Goal: Navigation & Orientation: Find specific page/section

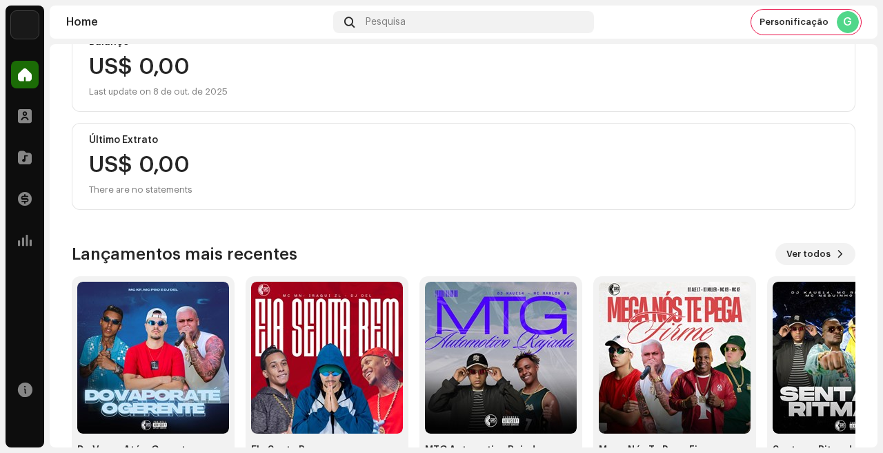
scroll to position [229, 0]
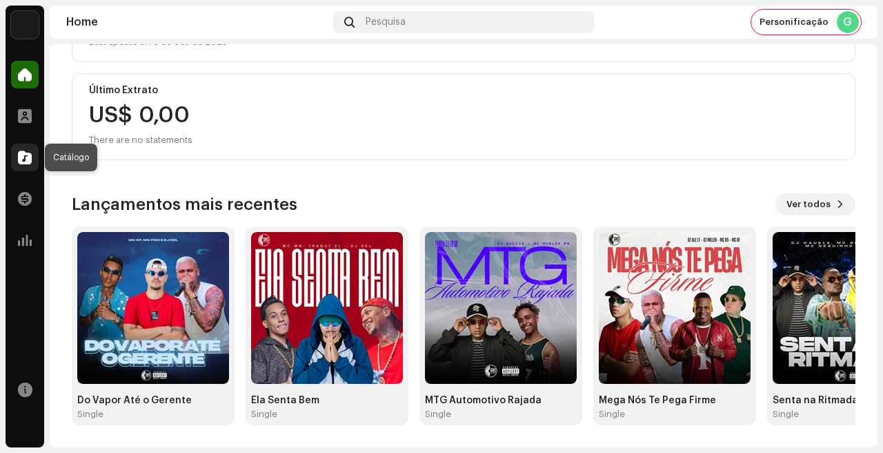
click at [25, 159] on span at bounding box center [25, 157] width 14 height 11
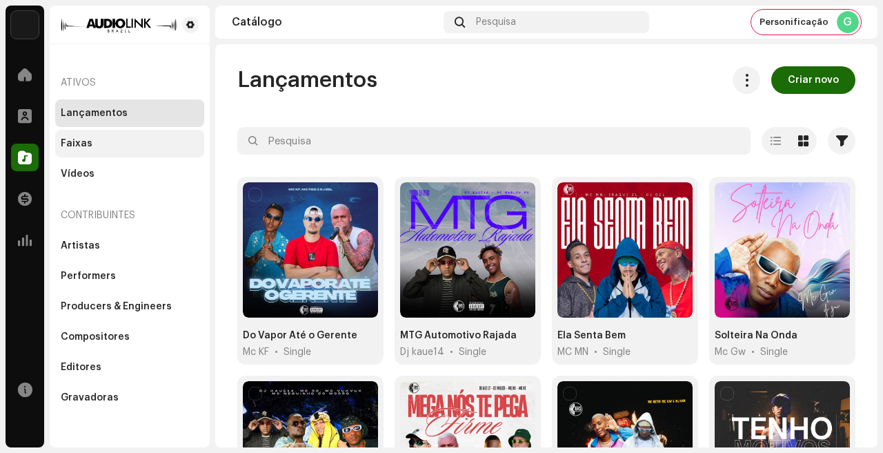
click at [95, 139] on div "Faixas" at bounding box center [130, 143] width 138 height 11
